Goal: Find specific page/section: Locate a particular part of the current website

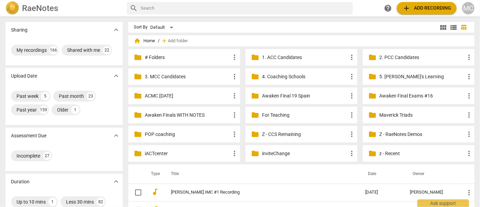
click at [168, 8] on input "text" at bounding box center [245, 8] width 209 height 11
type input "[PERSON_NAME]"
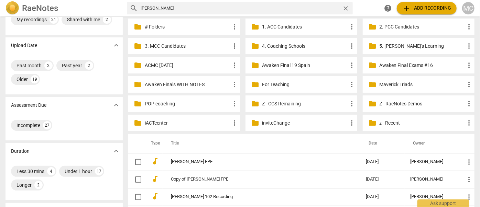
scroll to position [62, 0]
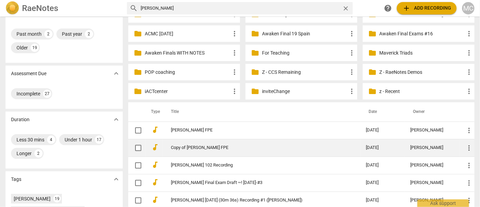
click at [188, 148] on link "Copy of [PERSON_NAME] FPE" at bounding box center [256, 147] width 170 height 5
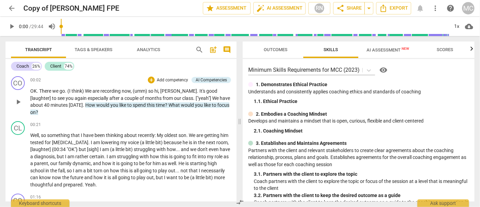
click at [69, 105] on span "[DATE]" at bounding box center [76, 104] width 14 height 5
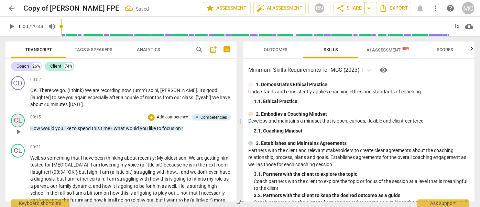
click at [12, 122] on div "CL" at bounding box center [18, 121] width 14 height 14
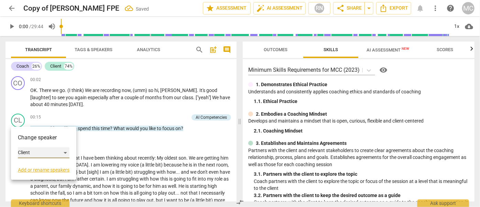
click at [34, 158] on div "Client" at bounding box center [44, 152] width 52 height 11
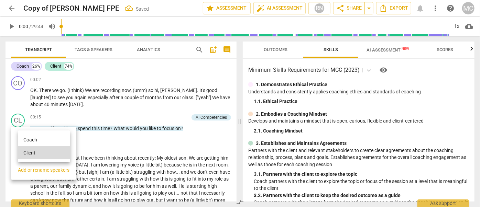
click at [35, 142] on li "Coach" at bounding box center [44, 139] width 52 height 13
